Goal: Navigation & Orientation: Find specific page/section

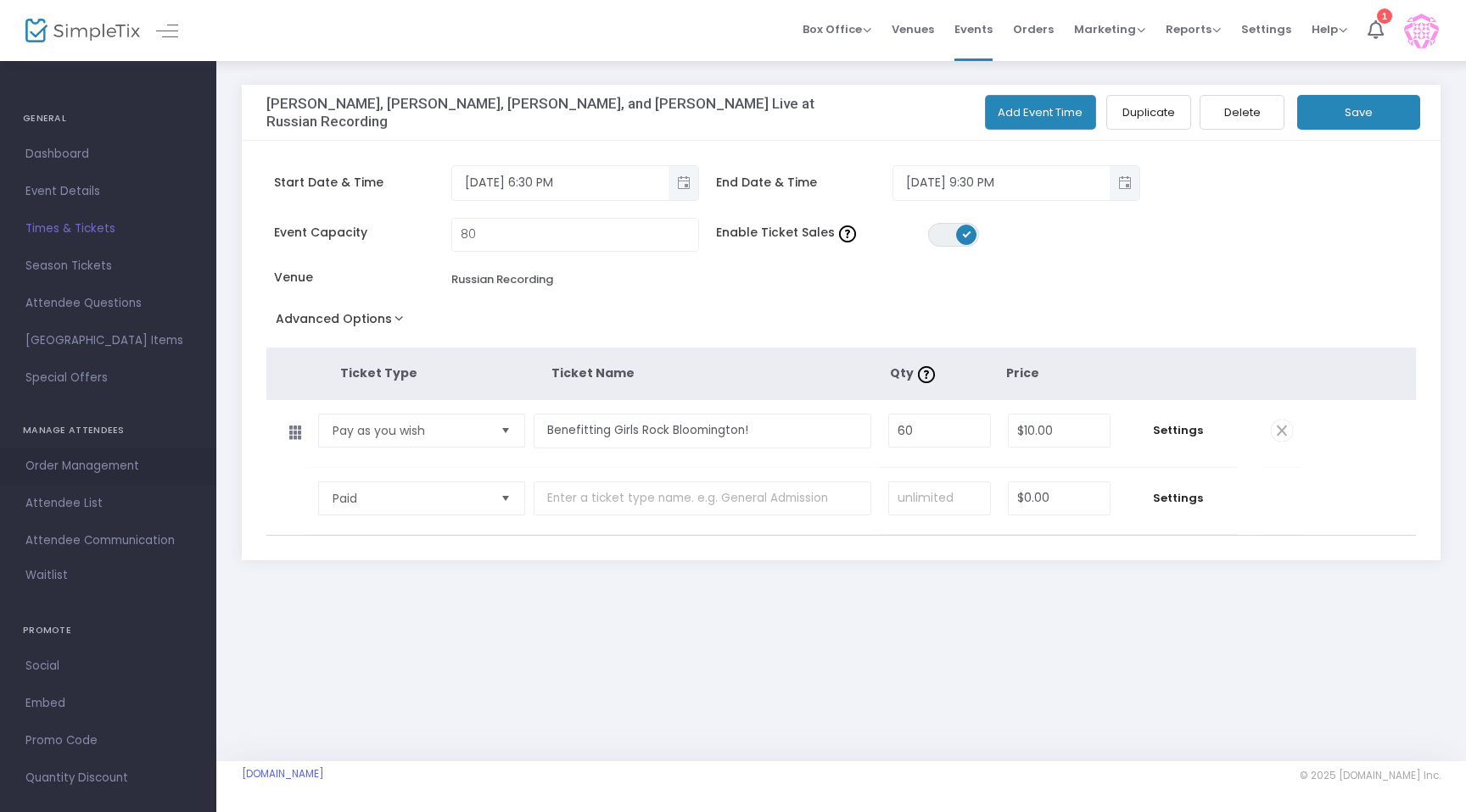
click at [77, 465] on span "Order Management" at bounding box center [108, 466] width 166 height 22
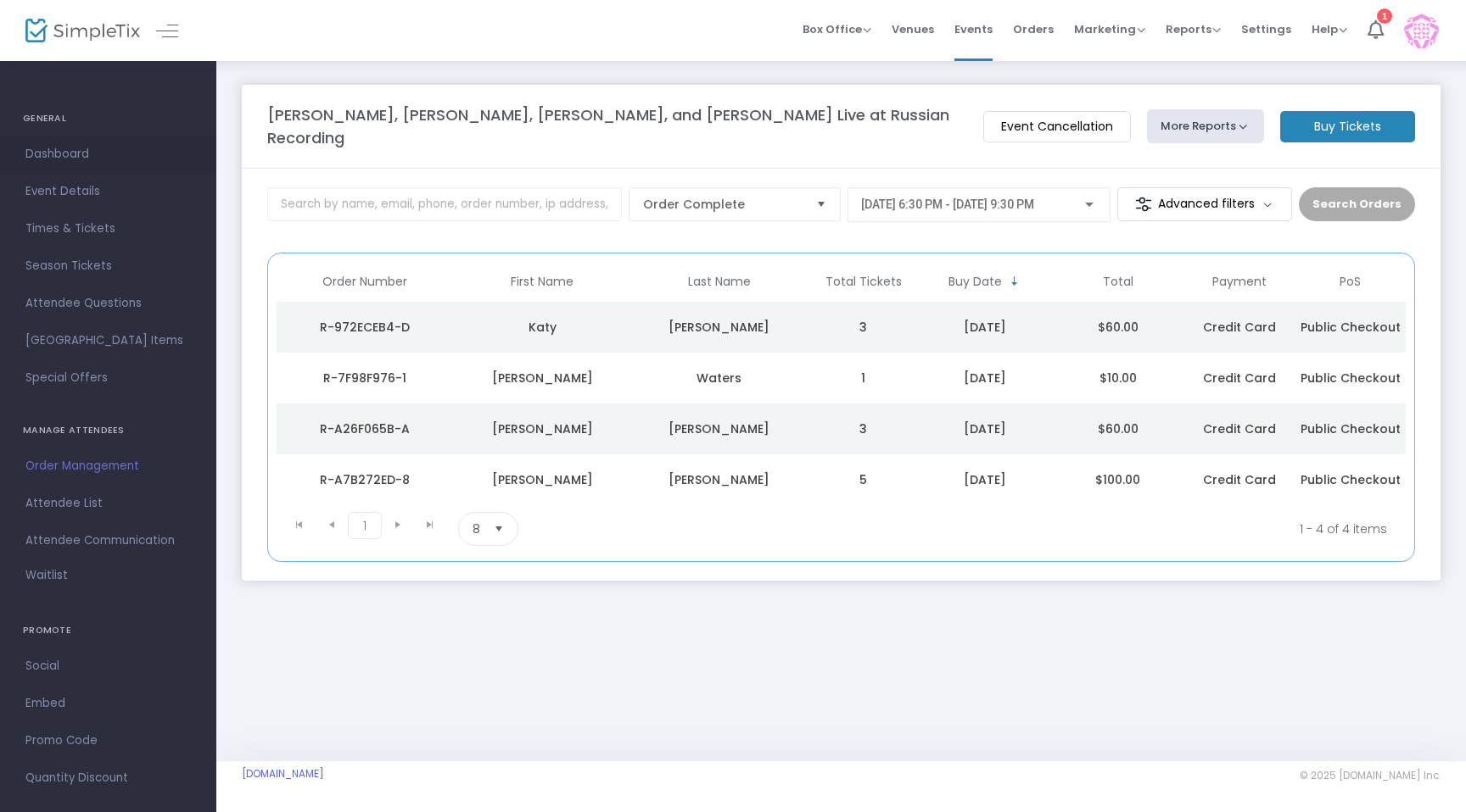
click at [70, 146] on span "Dashboard" at bounding box center [108, 154] width 166 height 22
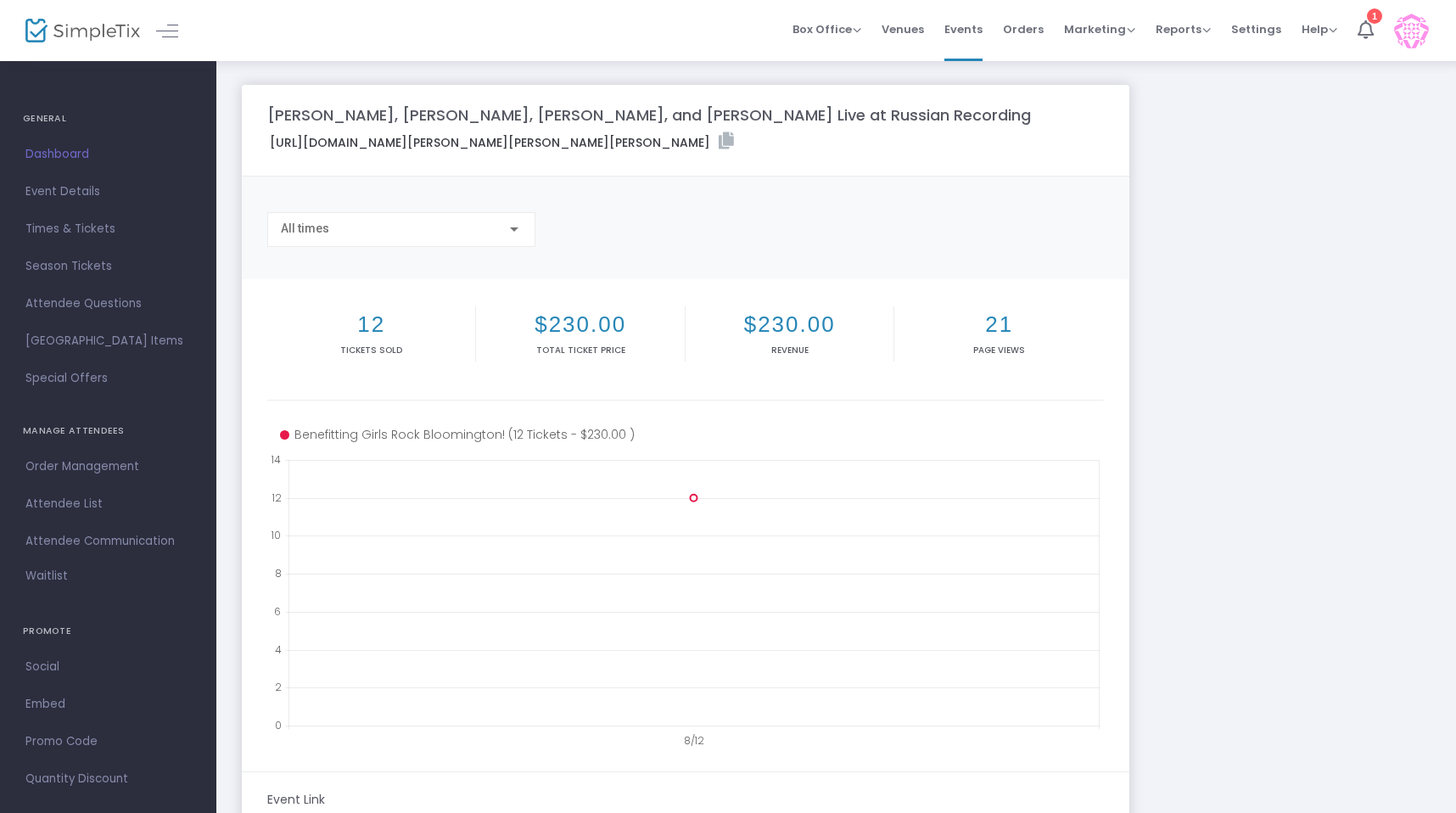
click at [872, 149] on div "[URL][DOMAIN_NAME][PERSON_NAME][PERSON_NAME][PERSON_NAME]" at bounding box center [685, 145] width 853 height 26
click at [734, 137] on icon at bounding box center [726, 141] width 15 height 17
